Goal: Book appointment/travel/reservation

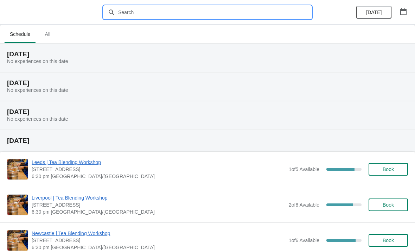
click at [288, 13] on input "text" at bounding box center [215, 12] width 194 height 13
type input "[GEOGRAPHIC_DATA]"
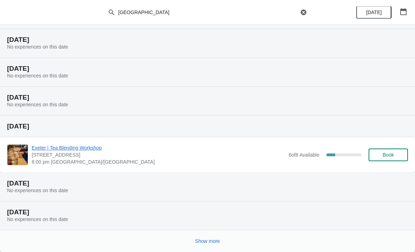
scroll to position [72, 0]
click at [208, 245] on button "Show more" at bounding box center [207, 241] width 31 height 13
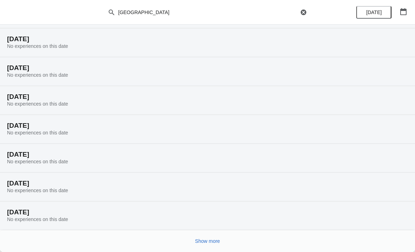
scroll to position [303, 0]
click at [210, 243] on span "Show more" at bounding box center [207, 241] width 25 height 6
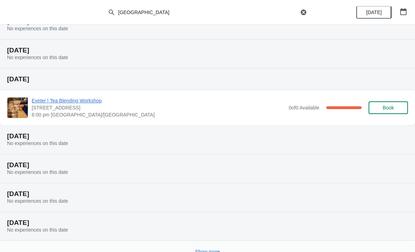
scroll to position [543, 0]
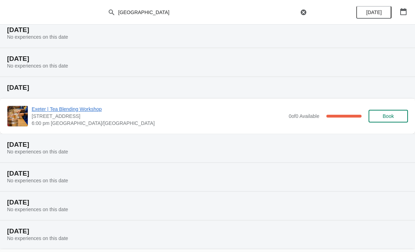
click at [85, 112] on span "Exeter | Tea Blending Workshop" at bounding box center [159, 109] width 254 height 7
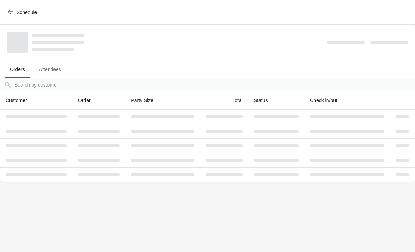
scroll to position [0, 0]
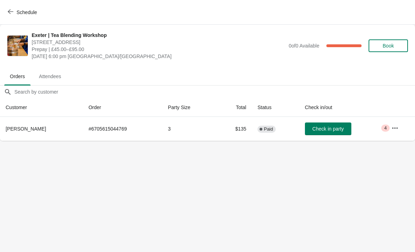
click at [389, 133] on button "button" at bounding box center [395, 128] width 13 height 13
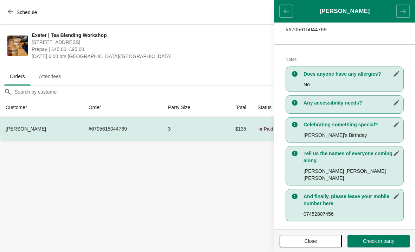
scroll to position [122, 0]
click at [320, 237] on button "Close" at bounding box center [311, 241] width 62 height 13
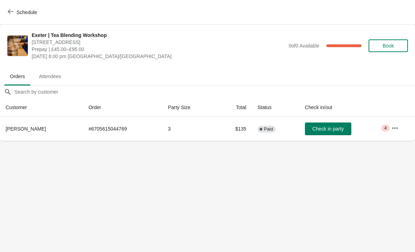
click at [10, 18] on button "Schedule" at bounding box center [23, 12] width 39 height 13
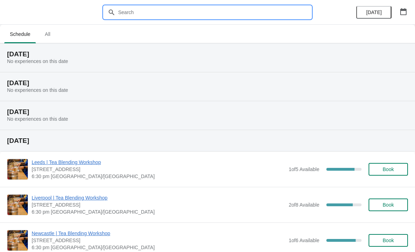
click at [250, 11] on input "text" at bounding box center [215, 12] width 194 height 13
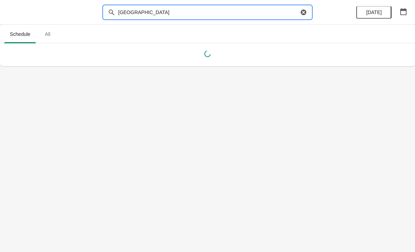
type input "[GEOGRAPHIC_DATA]"
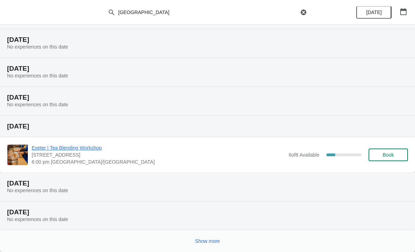
scroll to position [72, 0]
click at [205, 240] on span "Show more" at bounding box center [207, 241] width 25 height 6
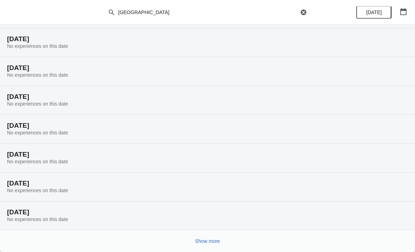
scroll to position [303, 0]
click at [208, 242] on span "Show more" at bounding box center [207, 241] width 25 height 6
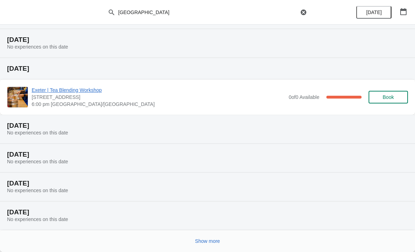
scroll to position [562, 0]
click at [208, 242] on span "Show more" at bounding box center [207, 241] width 25 height 6
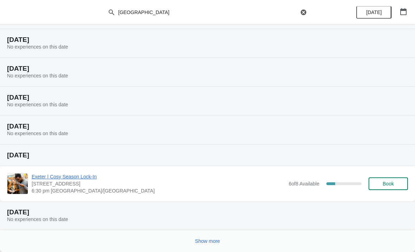
scroll to position [821, 0]
click at [208, 242] on span "Show more" at bounding box center [207, 241] width 25 height 6
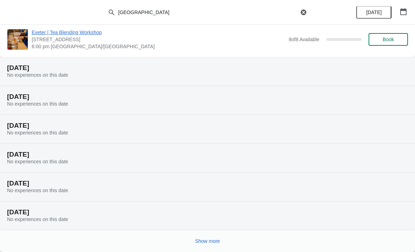
scroll to position [1080, 0]
click at [212, 241] on span "Show more" at bounding box center [207, 241] width 25 height 6
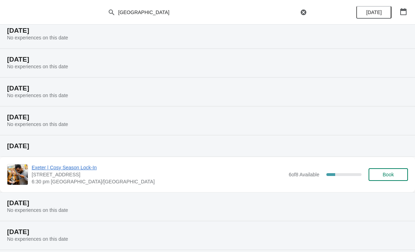
scroll to position [829, 0]
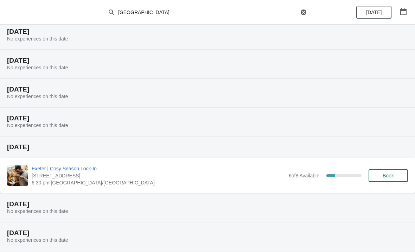
click at [74, 172] on span "Exeter | Cosy Season Lock-In" at bounding box center [159, 168] width 254 height 7
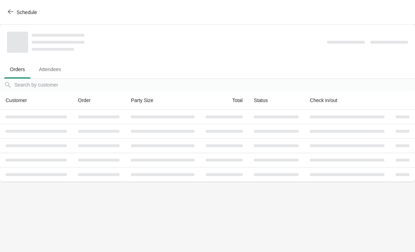
scroll to position [0, 0]
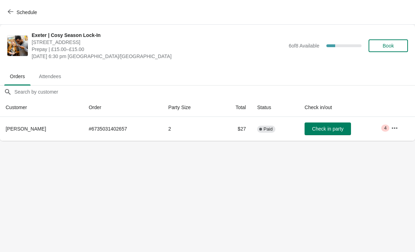
click at [392, 131] on icon "button" at bounding box center [394, 128] width 7 height 7
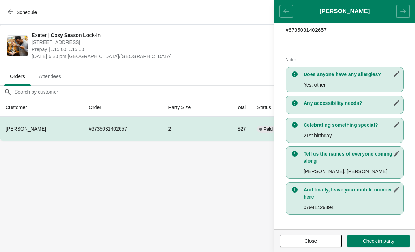
scroll to position [122, 0]
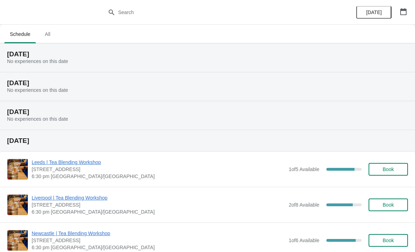
scroll to position [1, 0]
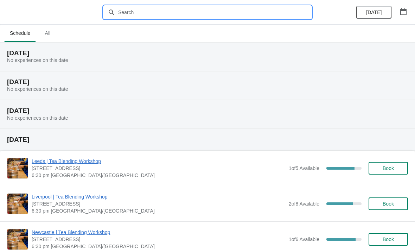
click at [233, 10] on input "text" at bounding box center [215, 12] width 194 height 13
type input "[GEOGRAPHIC_DATA]"
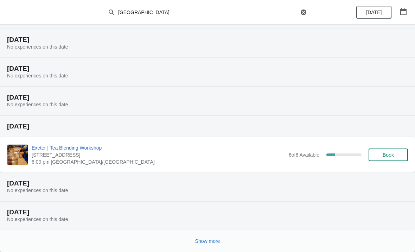
scroll to position [72, 0]
click at [209, 240] on span "Show more" at bounding box center [207, 241] width 25 height 6
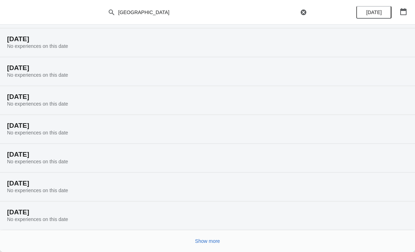
scroll to position [303, 0]
click at [213, 241] on span "Show more" at bounding box center [207, 241] width 25 height 6
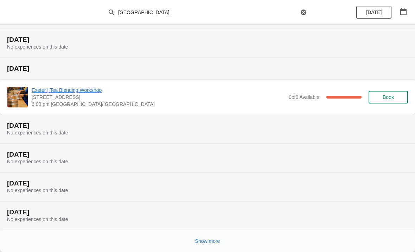
scroll to position [562, 0]
click at [78, 92] on span "Exeter | Tea Blending Workshop" at bounding box center [159, 90] width 254 height 7
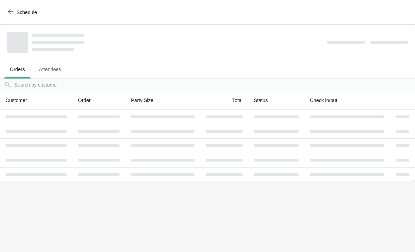
scroll to position [0, 0]
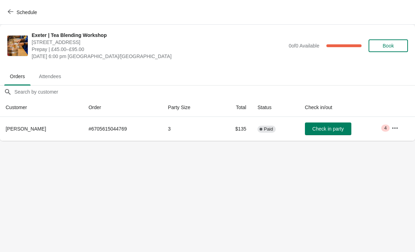
click at [392, 134] on button "button" at bounding box center [395, 128] width 13 height 13
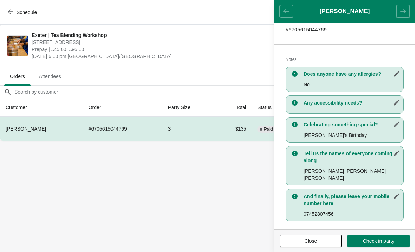
scroll to position [122, 0]
click at [210, 191] on body "Schedule [GEOGRAPHIC_DATA] | Tea Blending Workshop [STREET_ADDRESS] Prepay | £4…" at bounding box center [207, 126] width 415 height 252
click at [304, 236] on button "Close" at bounding box center [311, 241] width 62 height 13
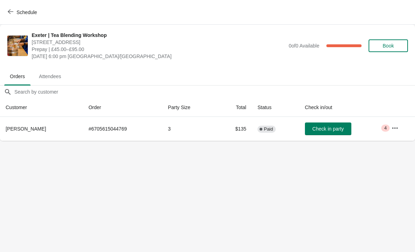
click at [17, 13] on span "Schedule" at bounding box center [27, 12] width 20 height 6
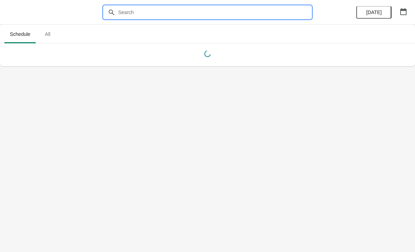
click at [127, 14] on input "text" at bounding box center [215, 12] width 194 height 13
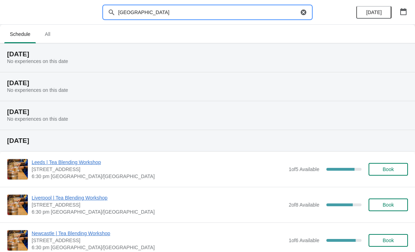
type input "[GEOGRAPHIC_DATA]"
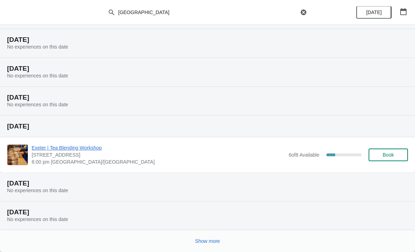
scroll to position [72, 0]
click at [203, 237] on button "Show more" at bounding box center [207, 241] width 31 height 13
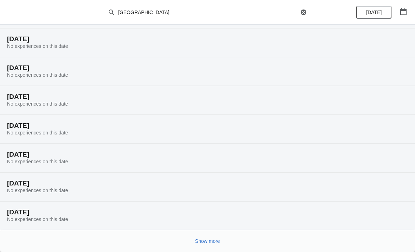
scroll to position [303, 0]
click at [201, 240] on span "Show more" at bounding box center [207, 241] width 25 height 6
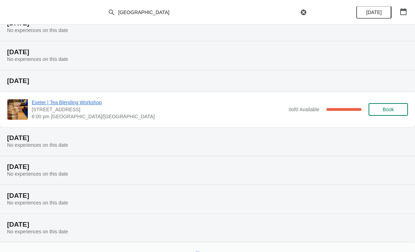
scroll to position [558, 0]
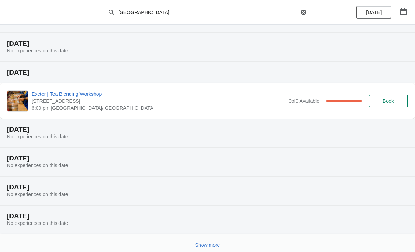
click at [63, 93] on span "Exeter | Tea Blending Workshop" at bounding box center [159, 93] width 254 height 7
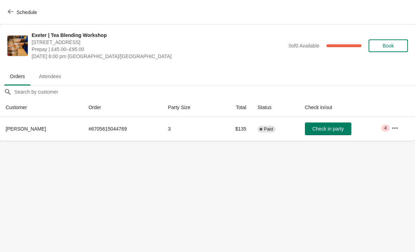
scroll to position [0, 0]
click at [394, 128] on icon "button" at bounding box center [395, 127] width 6 height 1
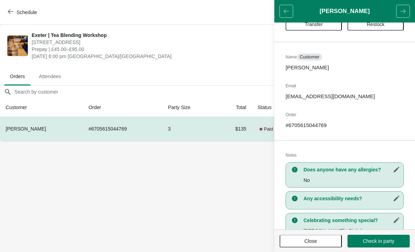
scroll to position [24, 0]
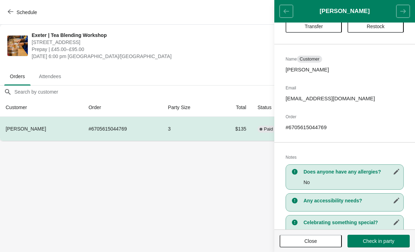
click at [11, 13] on icon "button" at bounding box center [11, 12] width 6 height 6
